Goal: Feedback & Contribution: Submit feedback/report problem

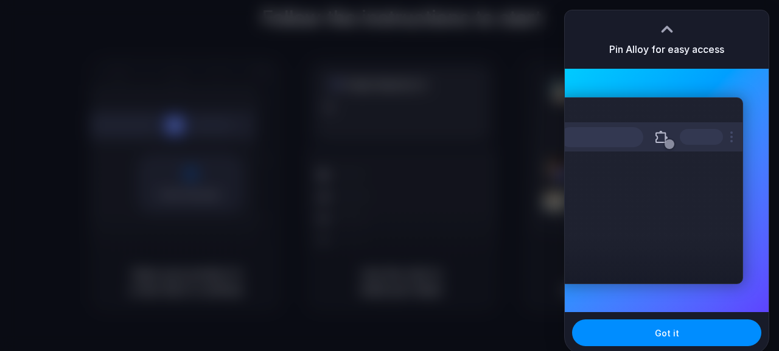
click at [476, 133] on div at bounding box center [389, 175] width 779 height 351
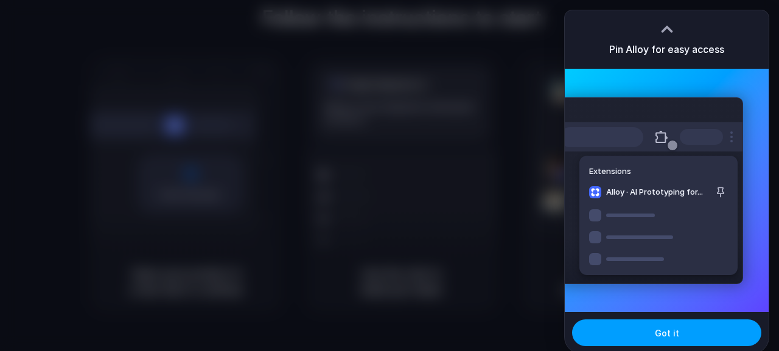
click at [631, 330] on button "Got it" at bounding box center [666, 333] width 189 height 27
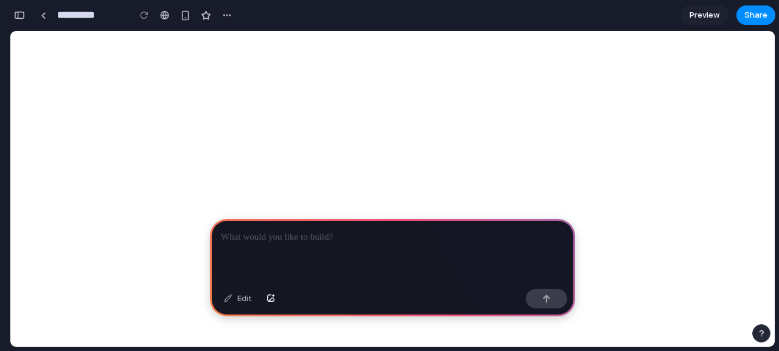
click at [315, 235] on p at bounding box center [392, 237] width 343 height 15
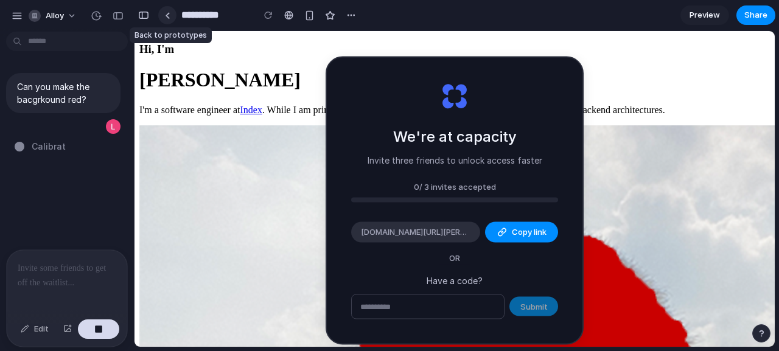
click at [164, 15] on link at bounding box center [167, 15] width 18 height 18
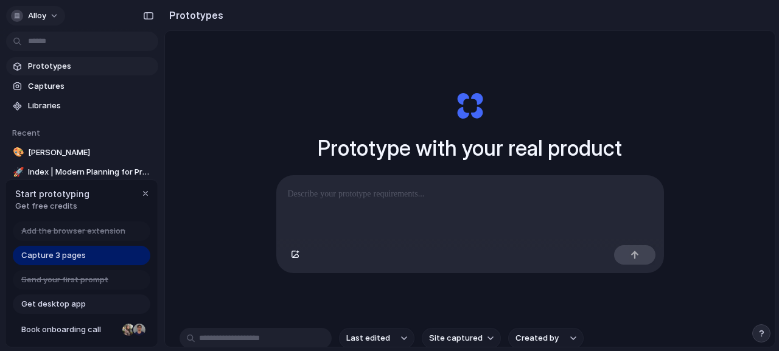
click at [40, 15] on span "alloy" at bounding box center [37, 16] width 18 height 12
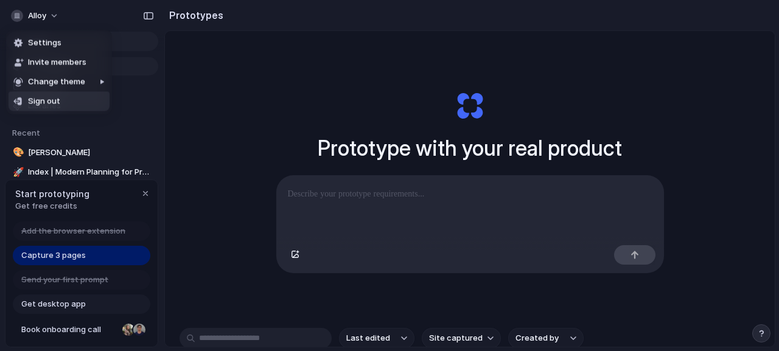
click at [57, 96] on span "Sign out" at bounding box center [44, 102] width 32 height 12
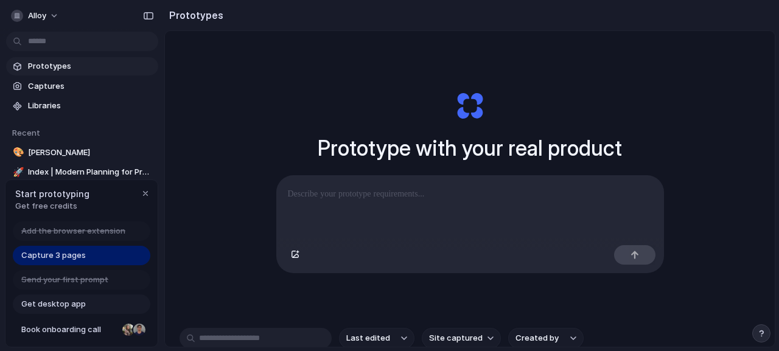
scroll to position [194, 0]
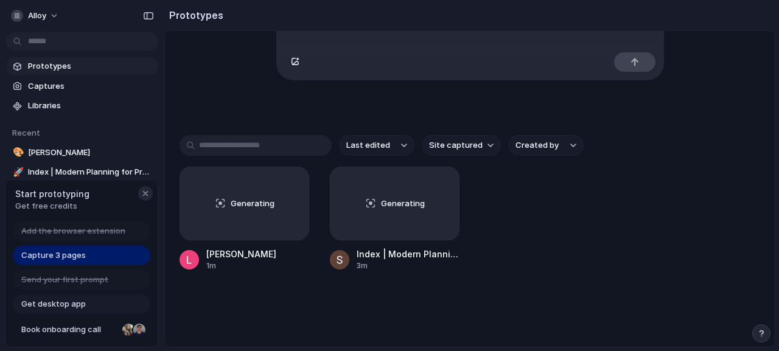
click at [150, 190] on button "button" at bounding box center [145, 193] width 15 height 15
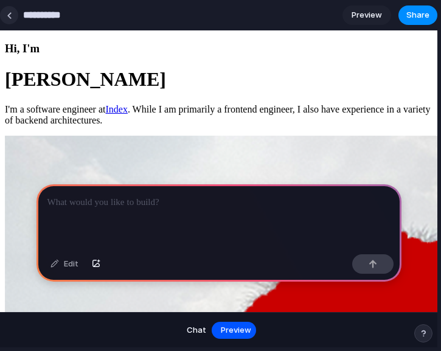
click at [11, 12] on div at bounding box center [9, 15] width 5 height 7
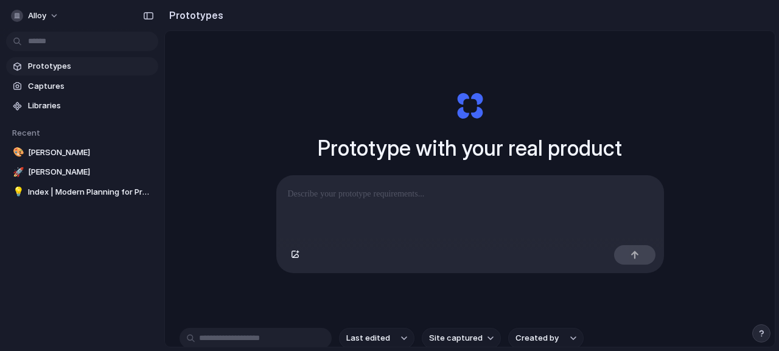
scroll to position [194, 0]
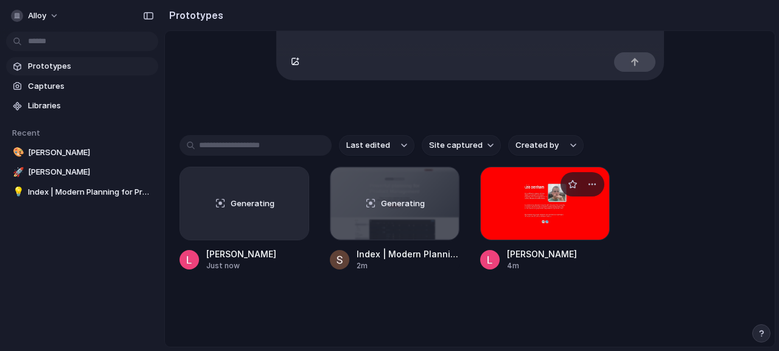
click at [532, 192] on div at bounding box center [545, 204] width 130 height 74
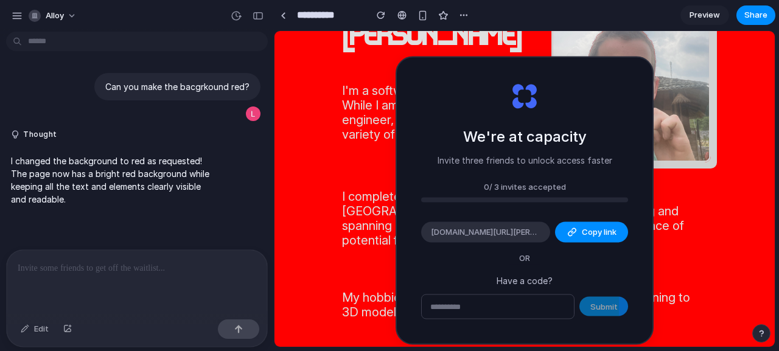
click at [197, 255] on div at bounding box center [137, 282] width 261 height 65
click at [255, 12] on div "button" at bounding box center [258, 16] width 11 height 9
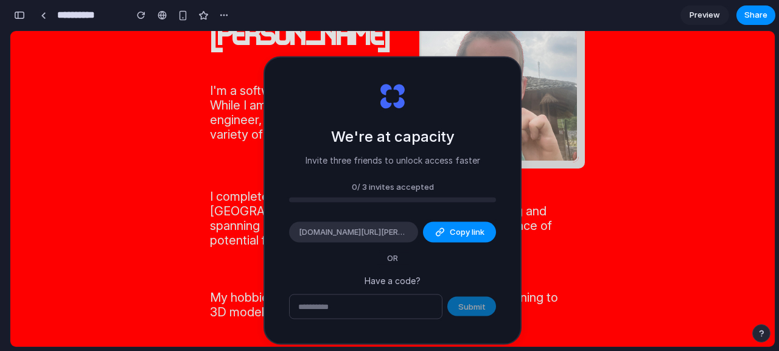
click at [343, 312] on input "text" at bounding box center [366, 307] width 152 height 24
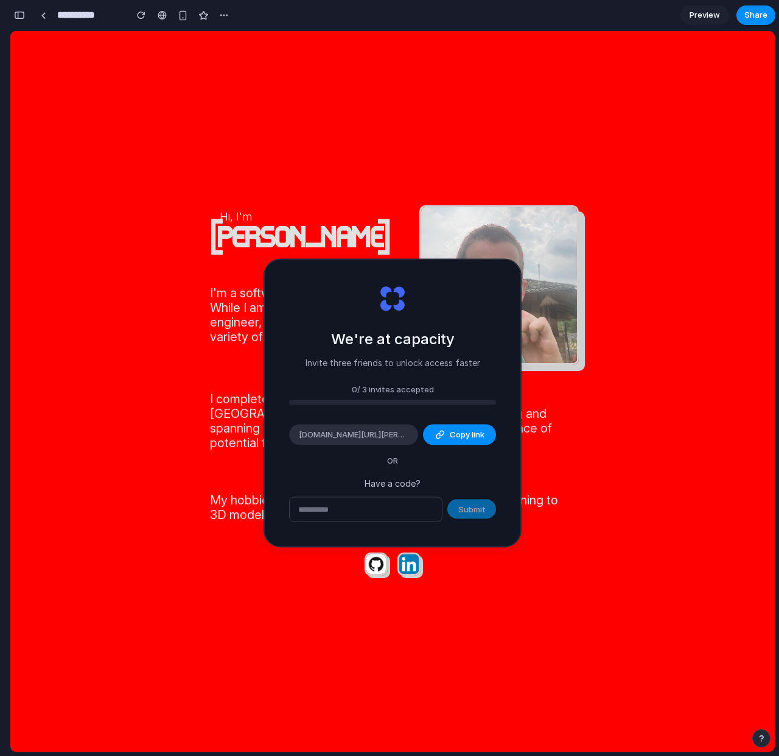
click at [359, 351] on input "text" at bounding box center [366, 509] width 152 height 24
type input "********"
click at [475, 351] on span "Submit" at bounding box center [471, 509] width 27 height 12
